Goal: Task Accomplishment & Management: Manage account settings

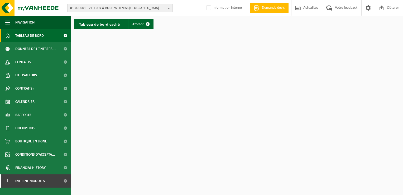
click at [89, 4] on button "01-000001 - VILLEROY & BOCH WELLNESS [GEOGRAPHIC_DATA]" at bounding box center [119, 8] width 105 height 8
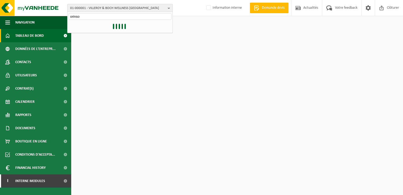
type input "orinso"
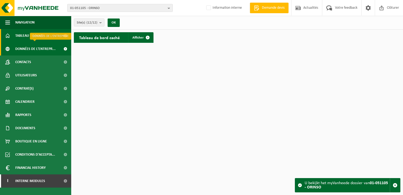
click at [28, 48] on span "Données de l'entrepr..." at bounding box center [35, 48] width 40 height 13
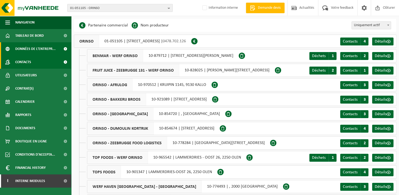
click at [30, 61] on span "Contacts" at bounding box center [23, 61] width 16 height 13
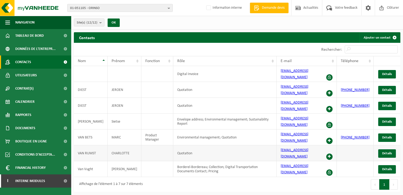
click at [331, 153] on span at bounding box center [329, 156] width 6 height 6
